Goal: Information Seeking & Learning: Learn about a topic

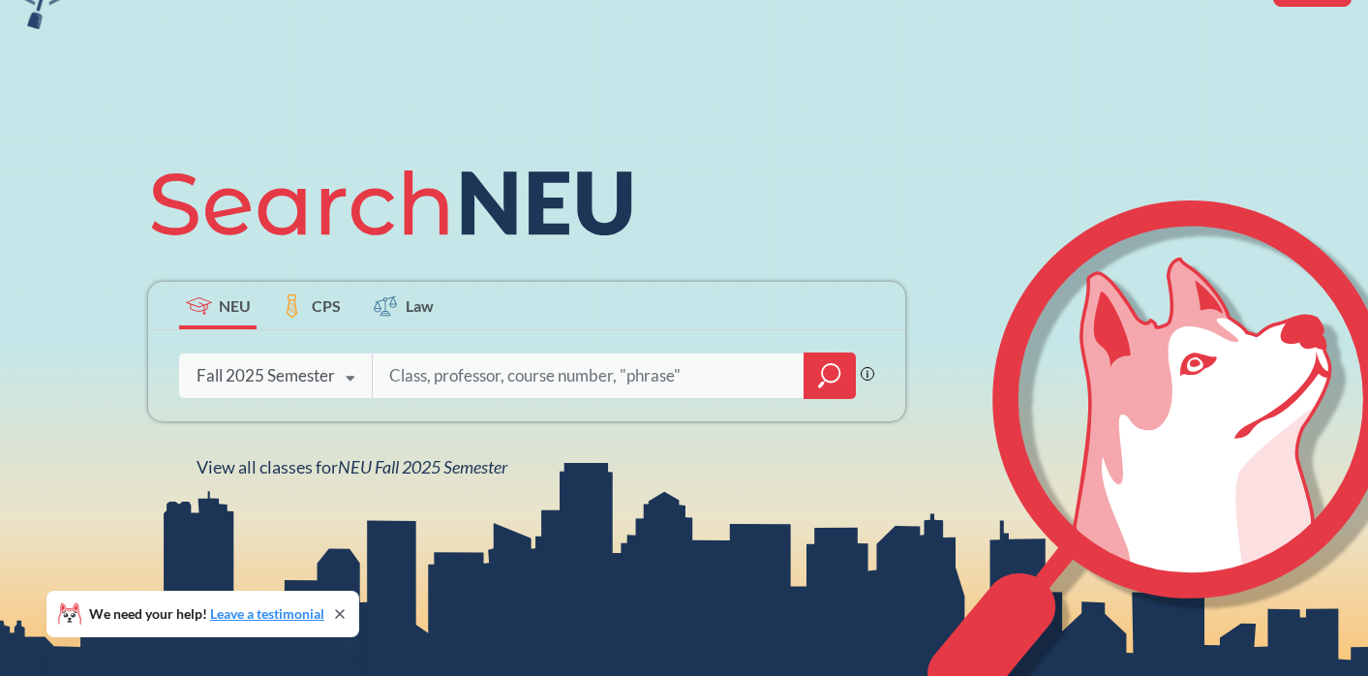
scroll to position [130, 0]
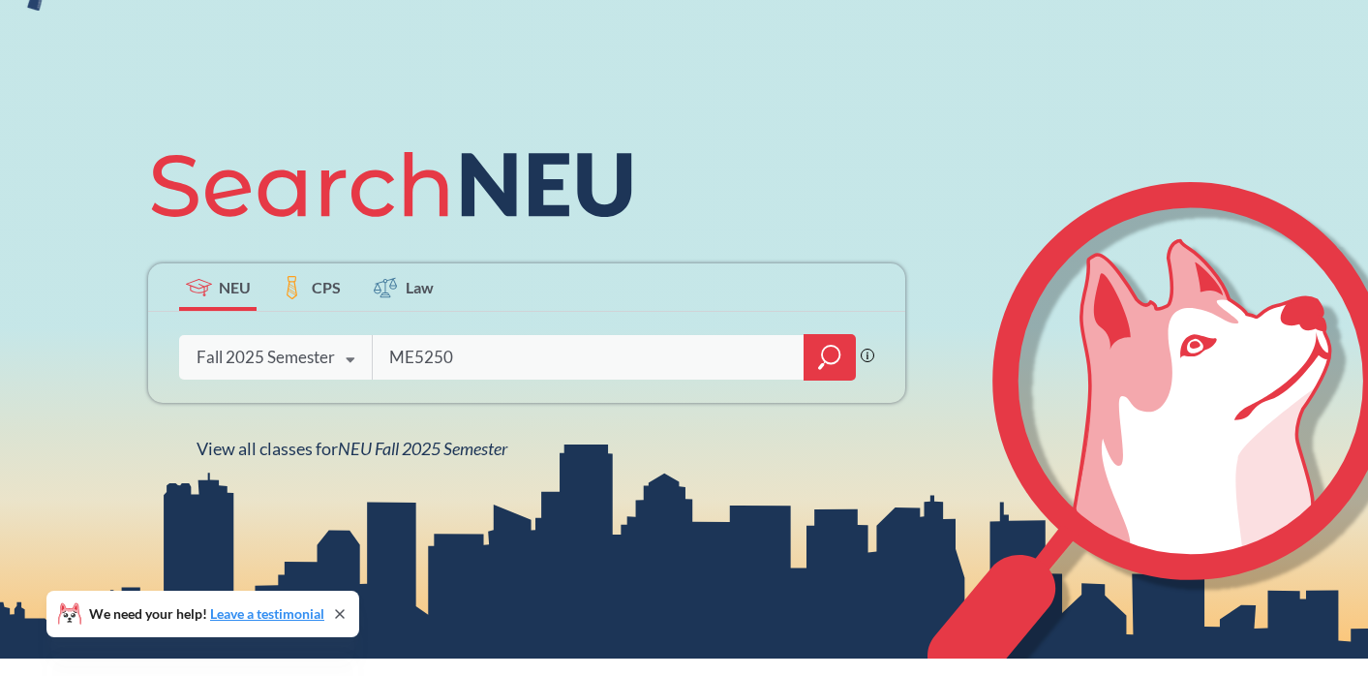
type input "ME5250"
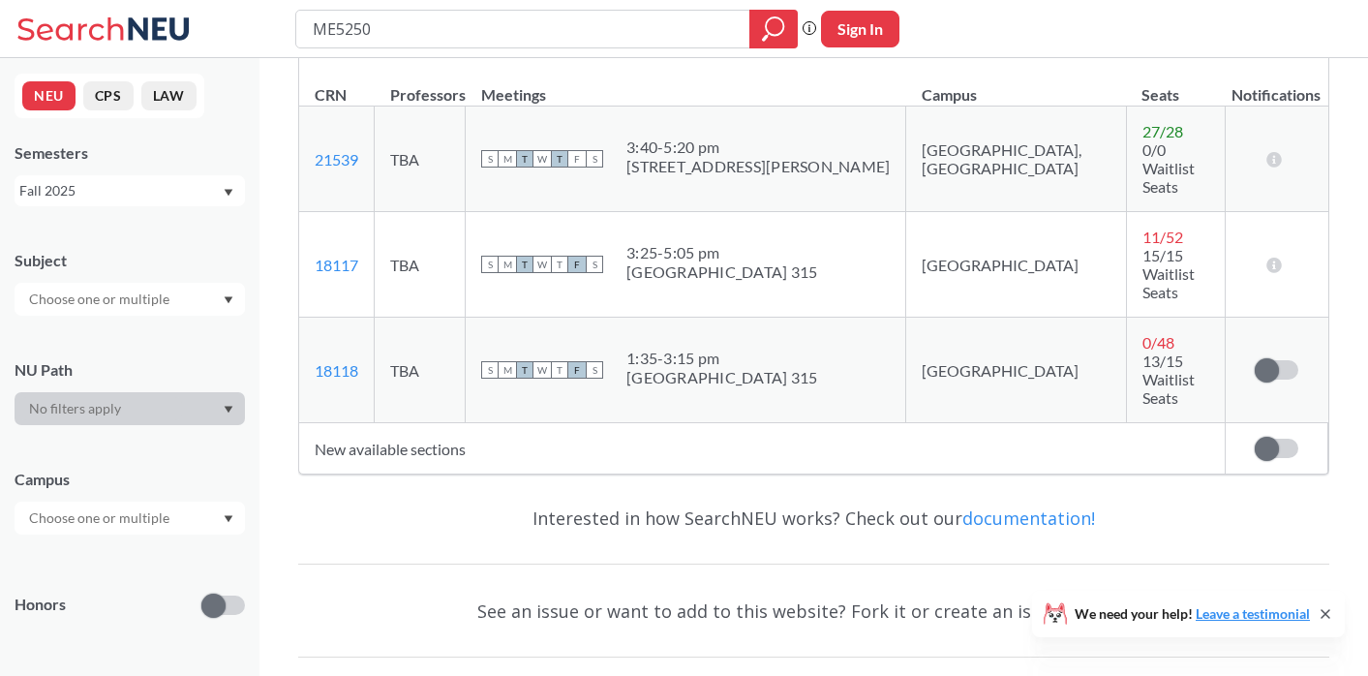
scroll to position [354, 0]
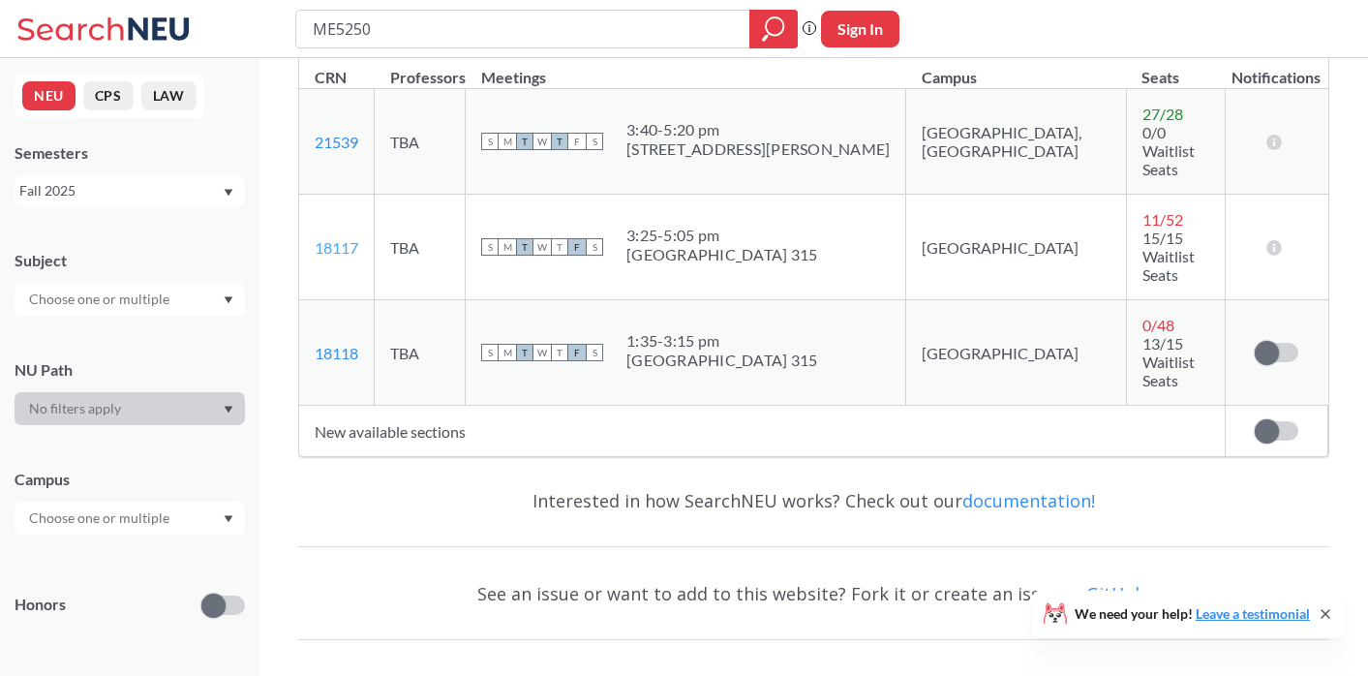
click at [346, 238] on link "18117" at bounding box center [337, 247] width 44 height 18
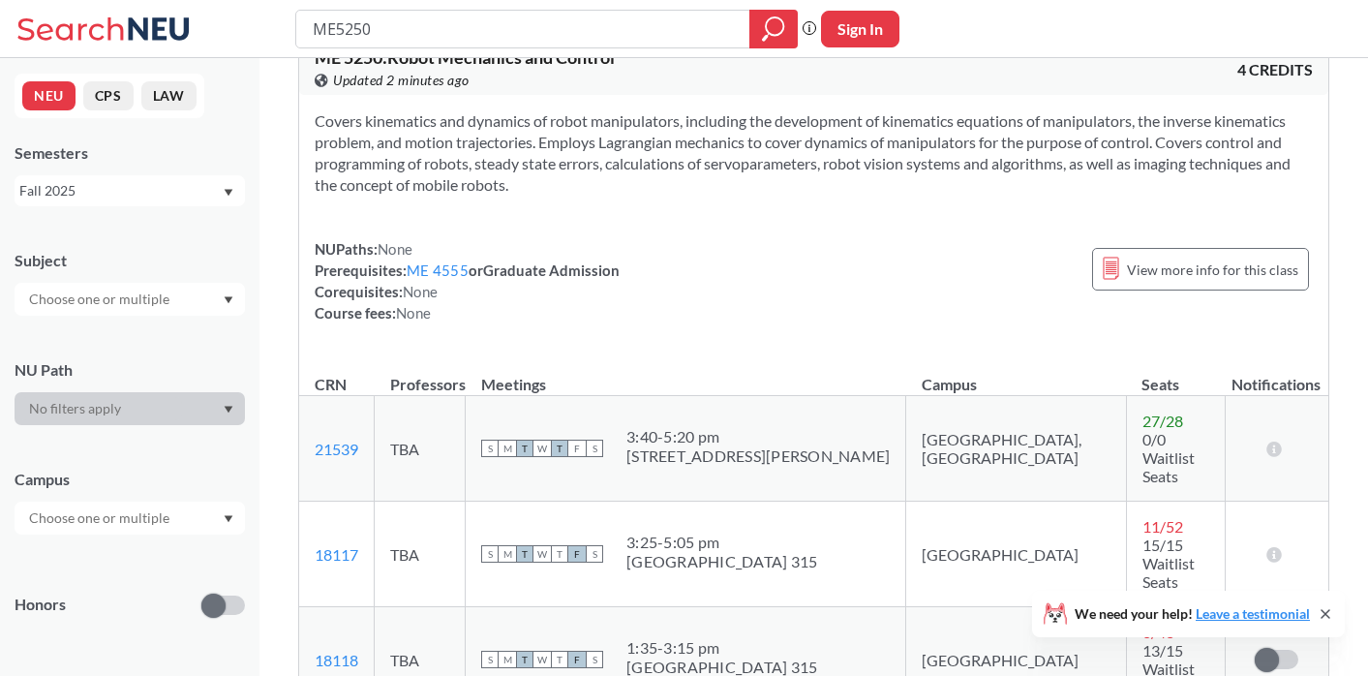
scroll to position [0, 0]
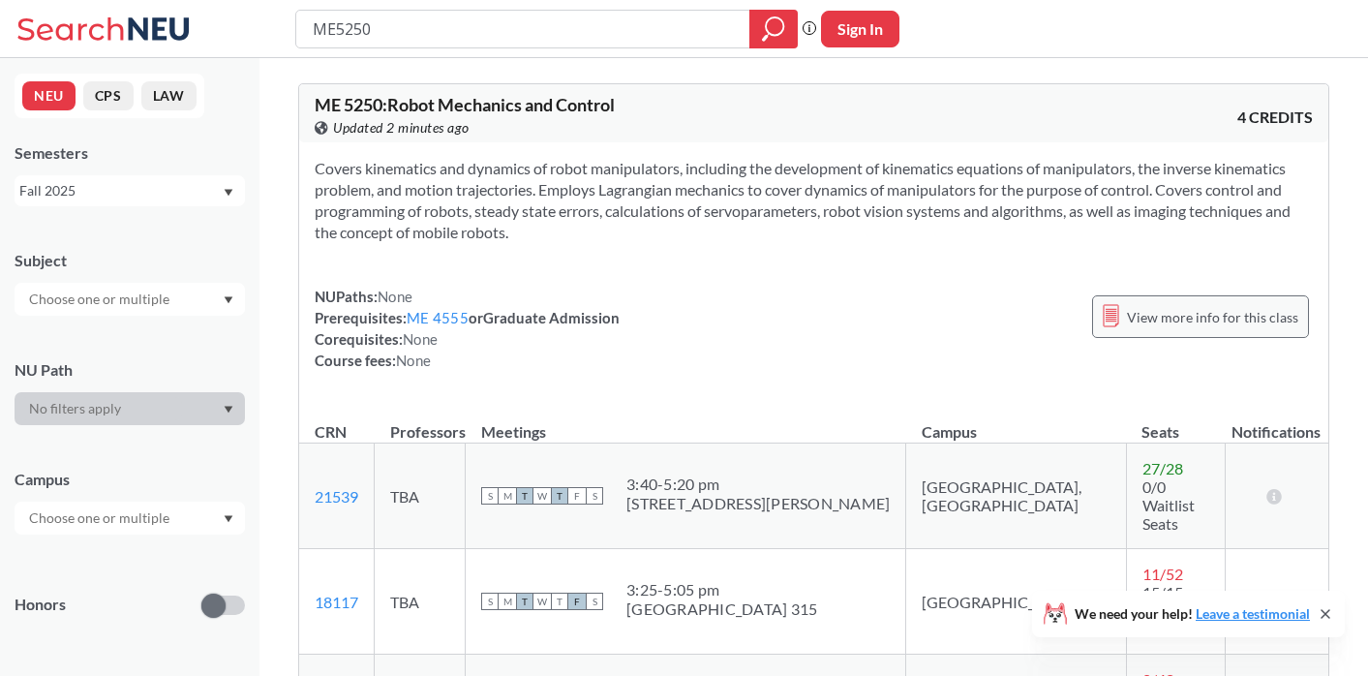
click at [1190, 327] on span "View more info for this class" at bounding box center [1212, 317] width 171 height 24
type input "M"
type input "[PERSON_NAME]"
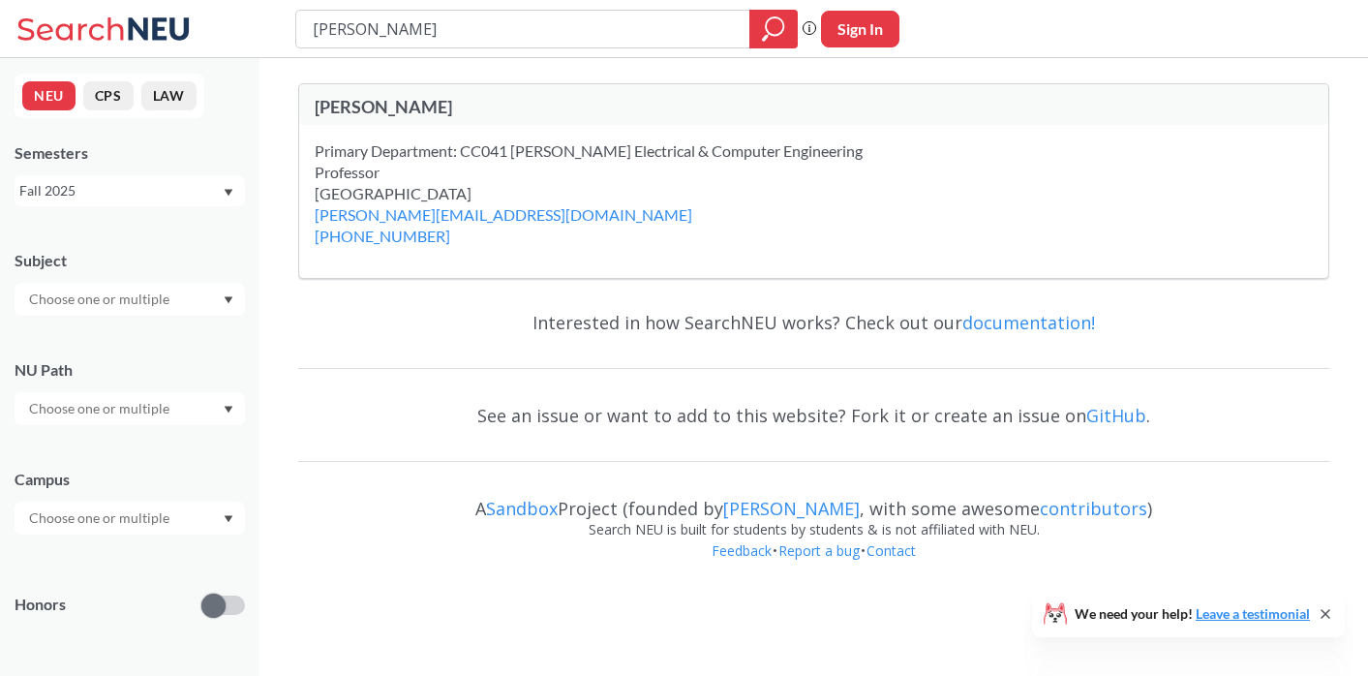
drag, startPoint x: 467, startPoint y: 34, endPoint x: 269, endPoint y: 29, distance: 197.6
click at [269, 29] on div "[PERSON_NAME] Phrase search guarantees the exact search appears in the results.…" at bounding box center [684, 29] width 1368 height 58
type input "ME 5250"
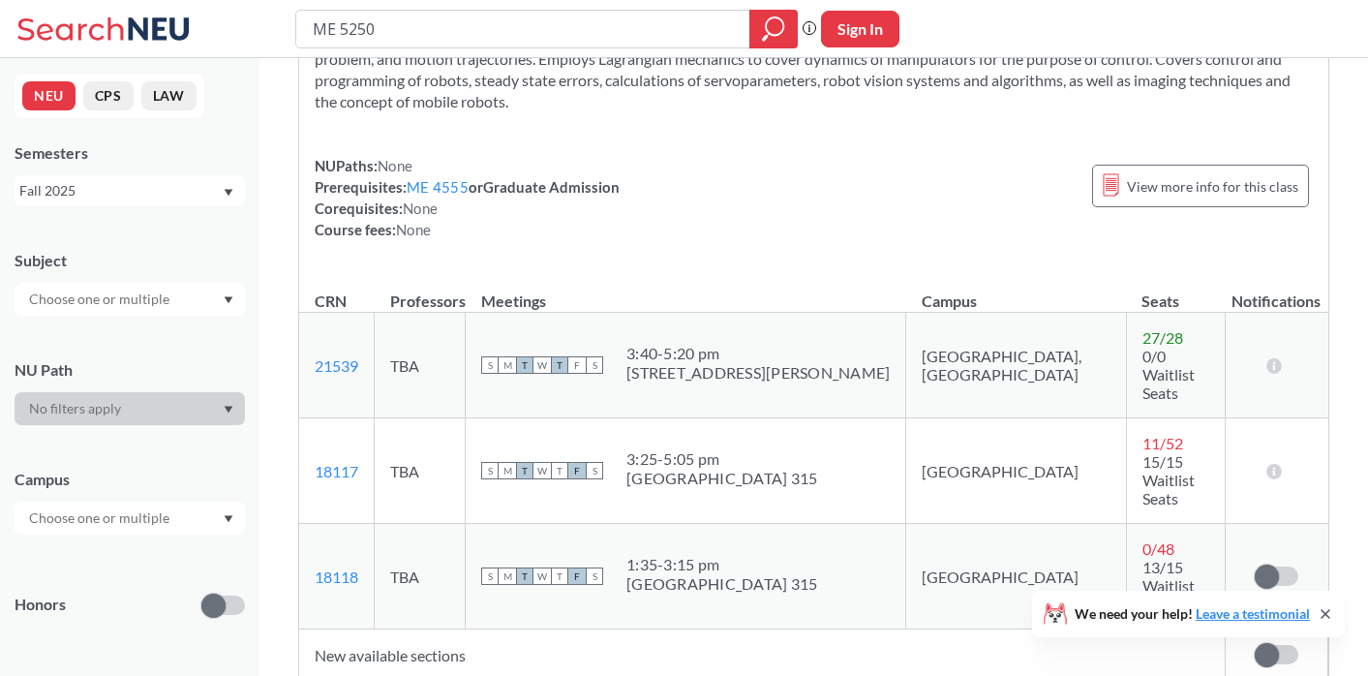
scroll to position [133, 0]
click at [346, 566] on link "18118" at bounding box center [337, 575] width 44 height 18
click at [1196, 180] on span "View more info for this class" at bounding box center [1212, 184] width 171 height 24
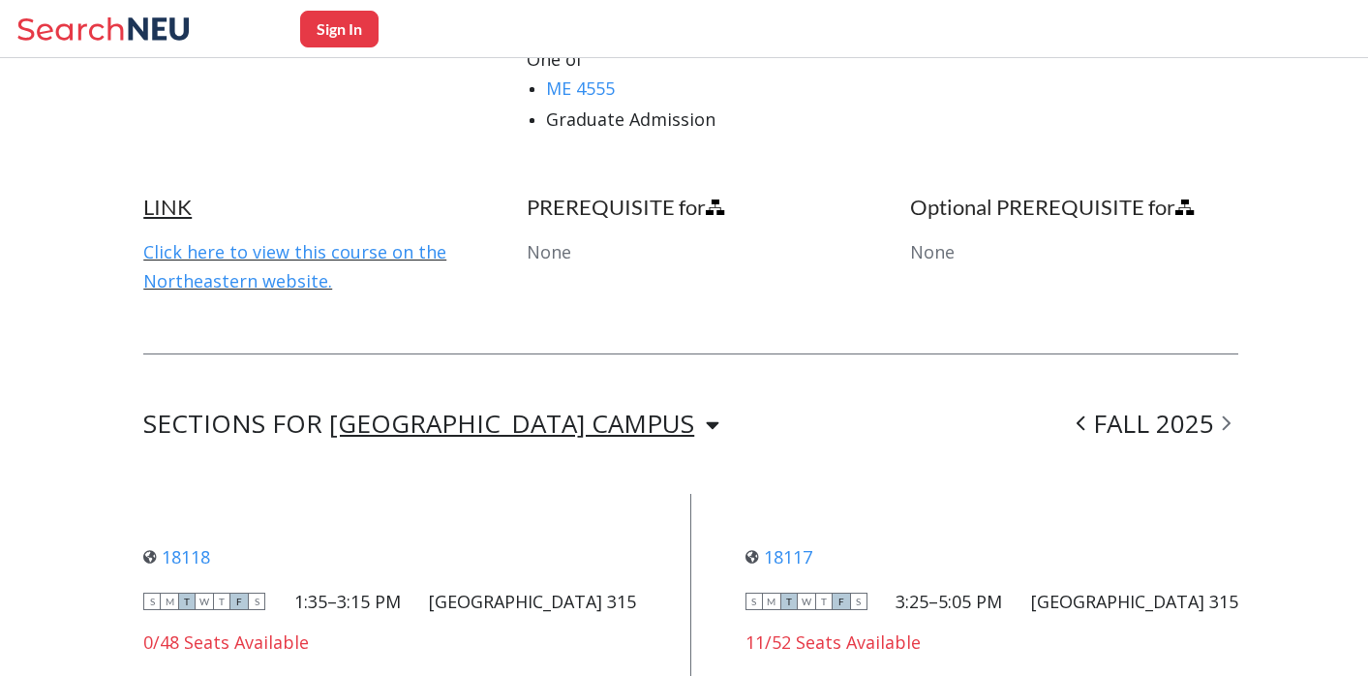
scroll to position [1337, 0]
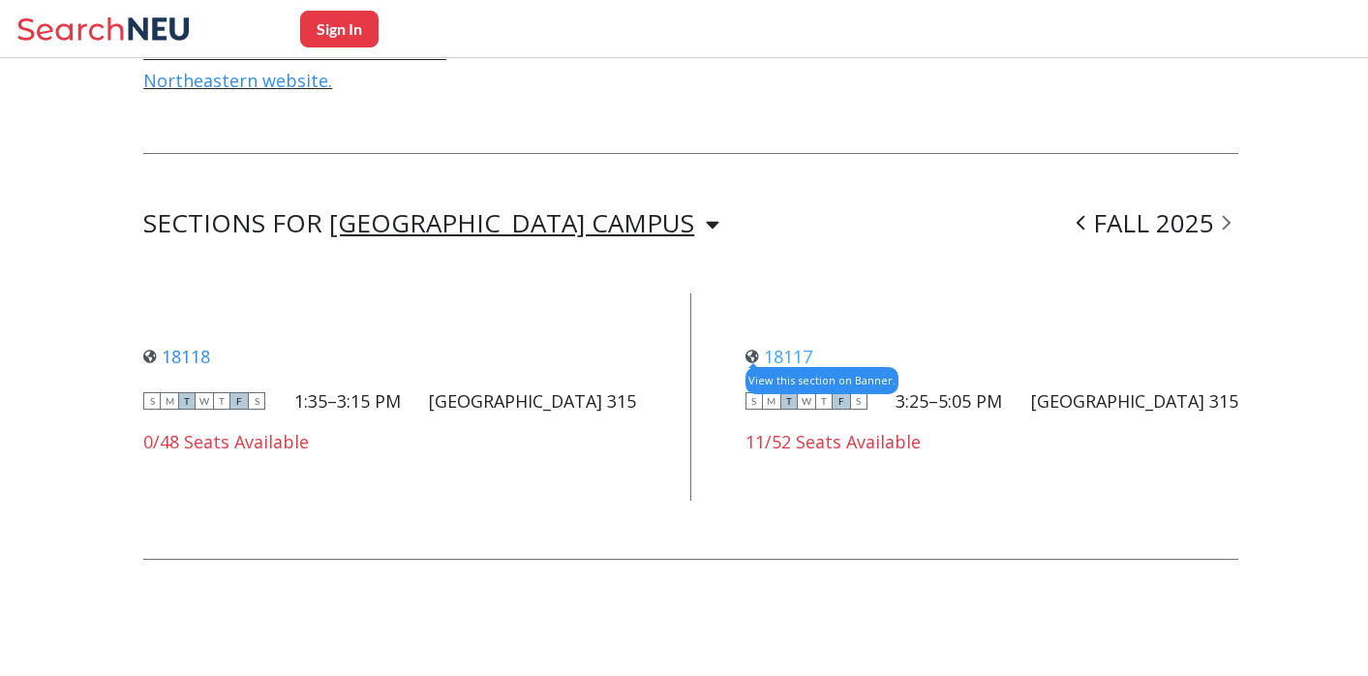
click at [797, 356] on link "18117" at bounding box center [779, 356] width 67 height 23
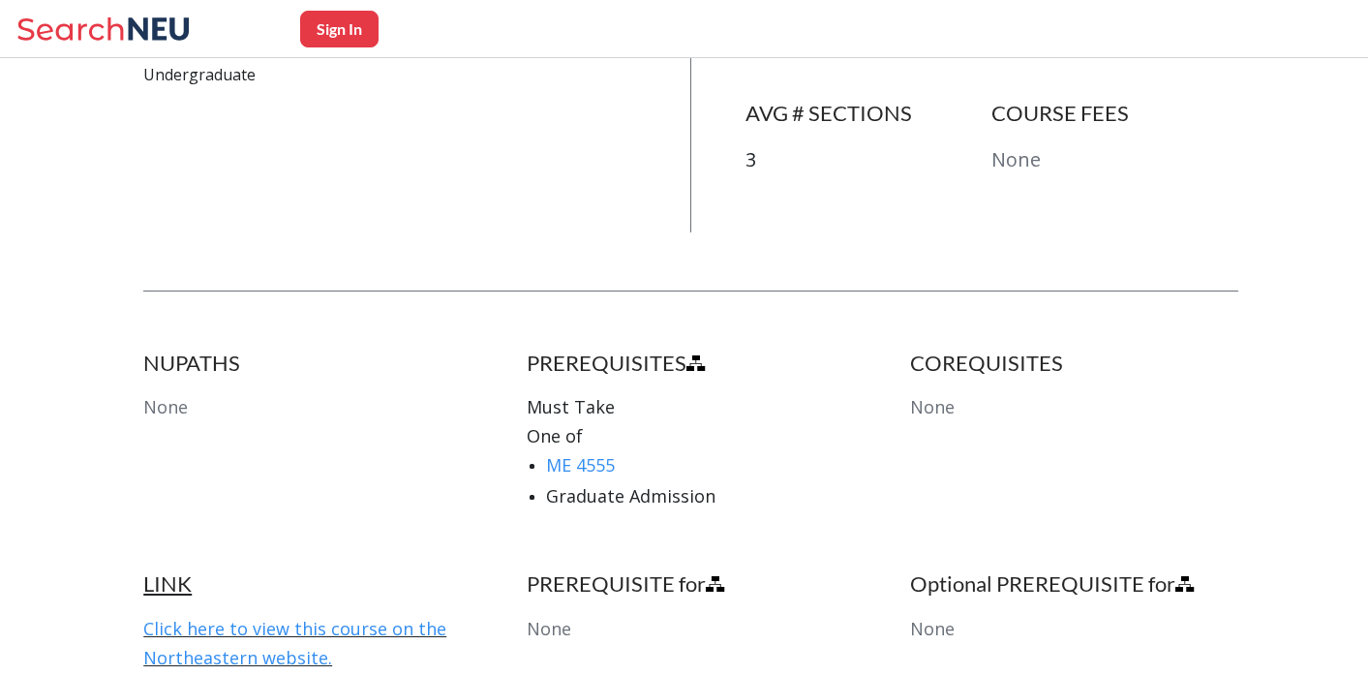
scroll to position [0, 0]
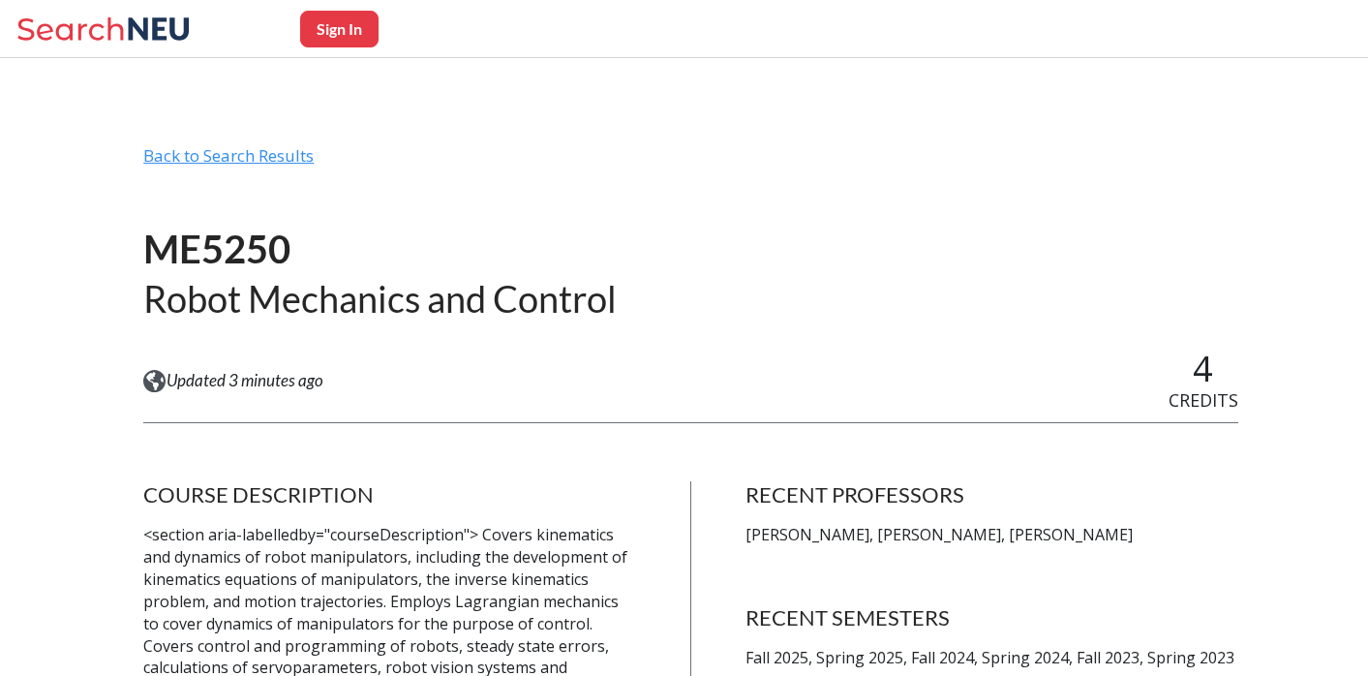
click at [246, 151] on div "Back to Search Results" at bounding box center [690, 163] width 1094 height 37
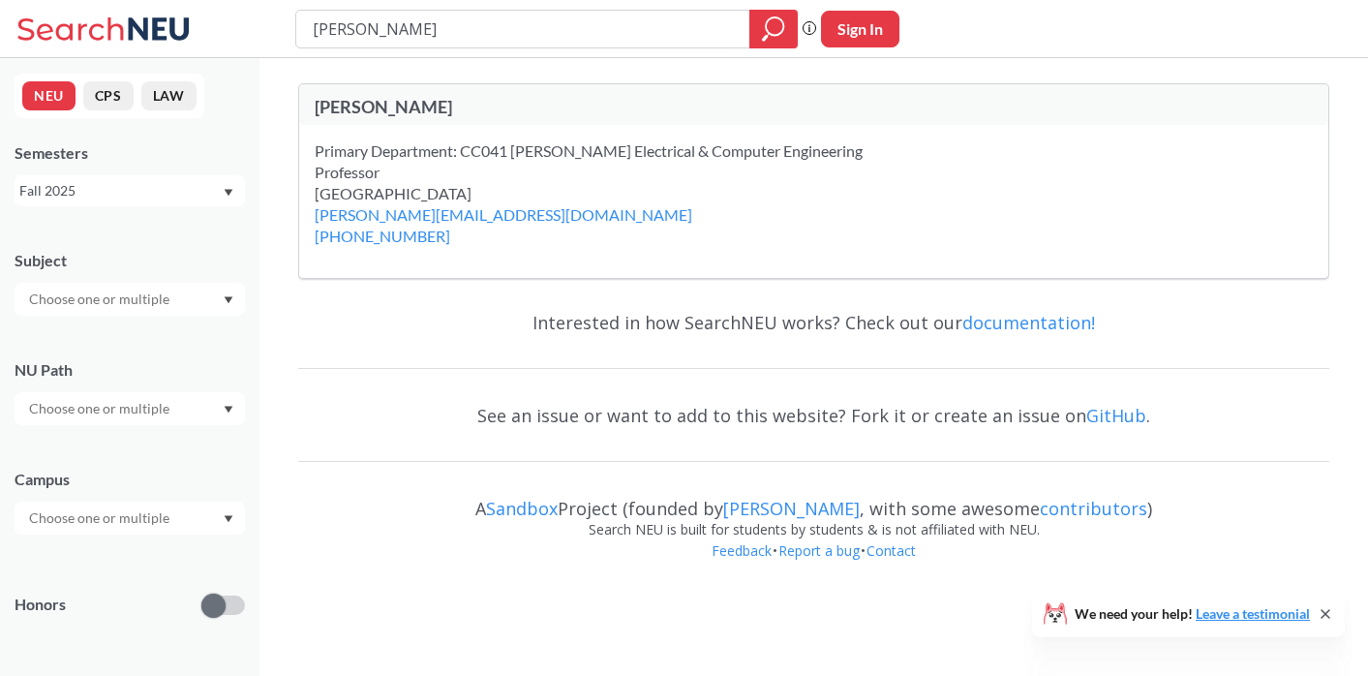
type input "ME5250"
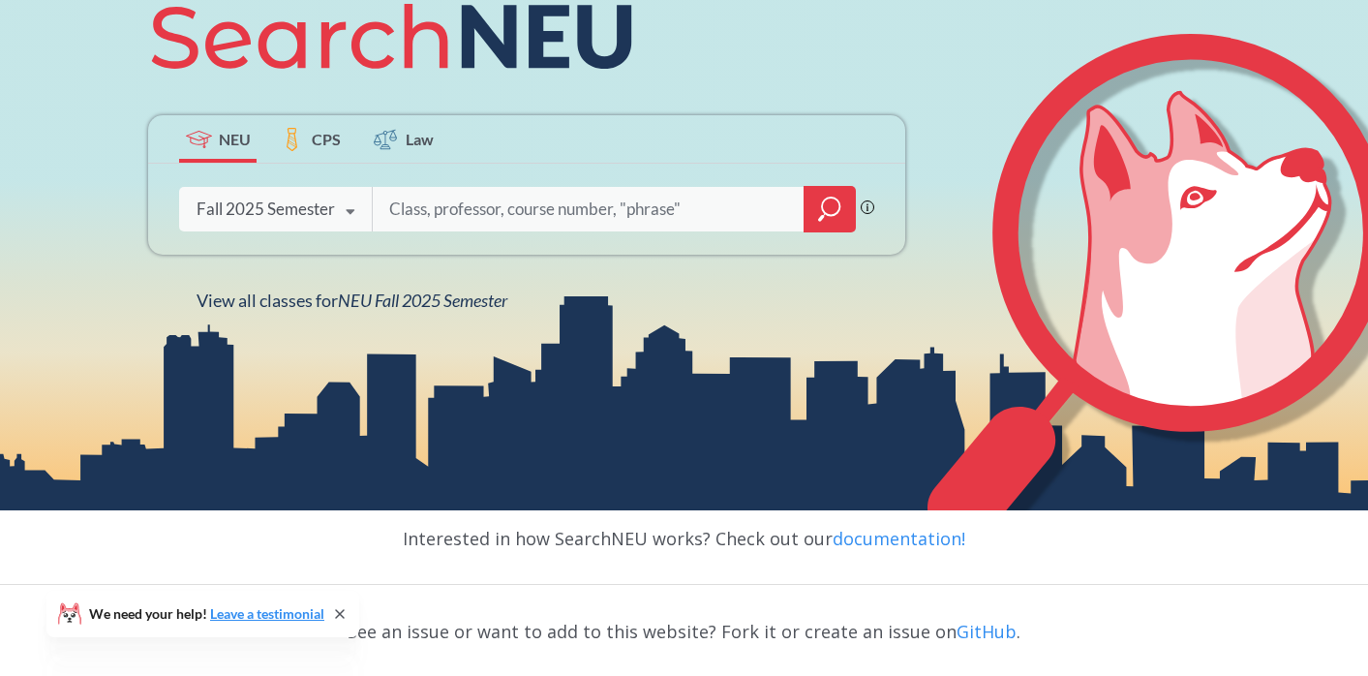
scroll to position [276, 0]
